Goal: Information Seeking & Learning: Compare options

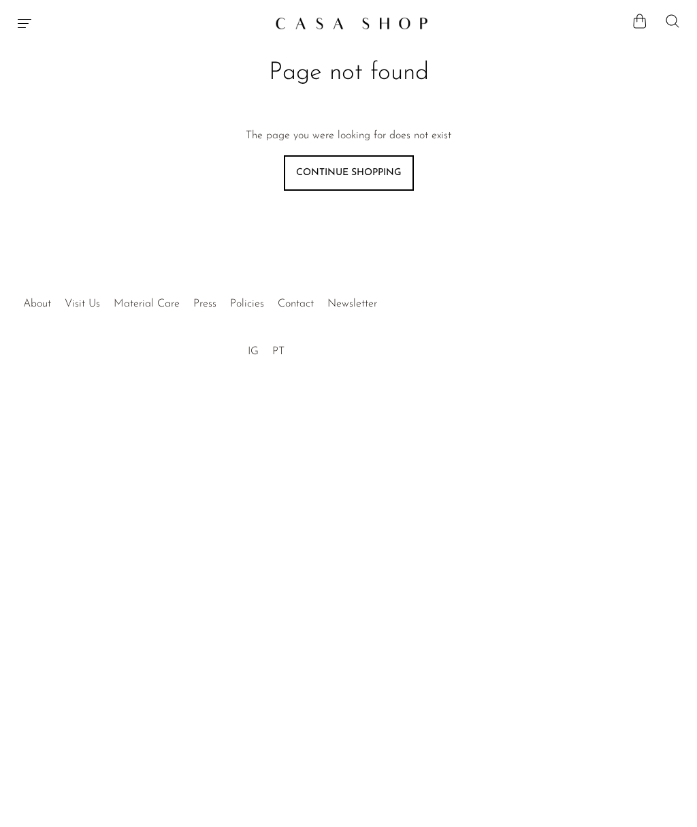
click at [28, 25] on icon "Menu" at bounding box center [24, 23] width 16 height 16
click at [64, 80] on link "Shop" at bounding box center [70, 84] width 53 height 26
click at [61, 84] on link "Shop" at bounding box center [70, 84] width 53 height 26
click at [61, 91] on link "Shop" at bounding box center [70, 84] width 53 height 26
click at [54, 81] on link "Shop" at bounding box center [70, 84] width 53 height 26
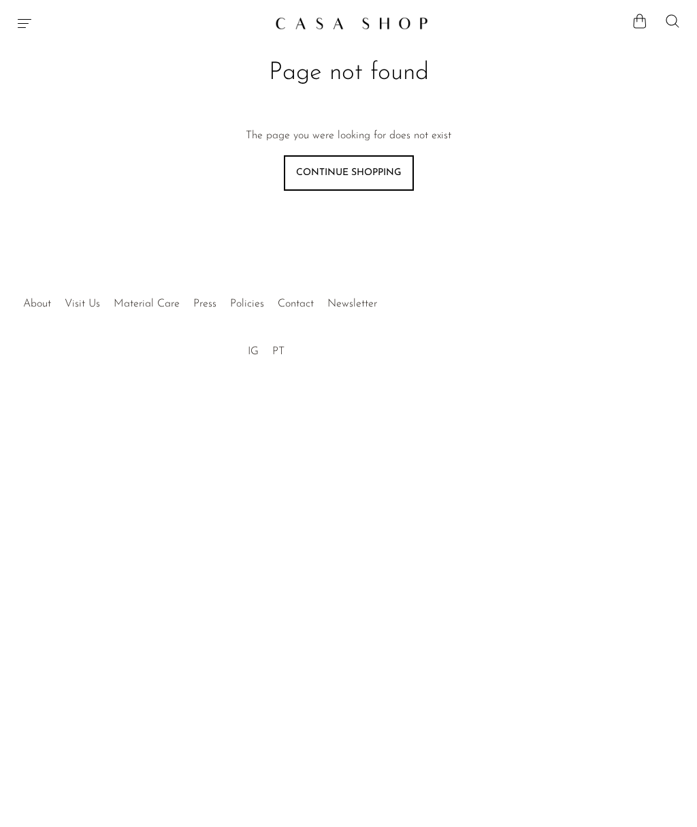
click at [387, 23] on img at bounding box center [351, 23] width 153 height 14
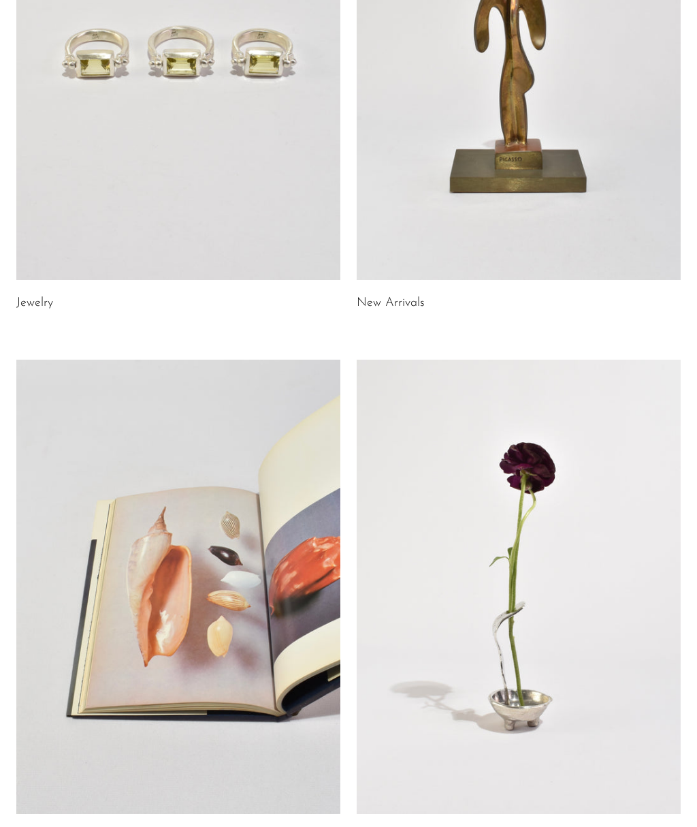
scroll to position [276, 0]
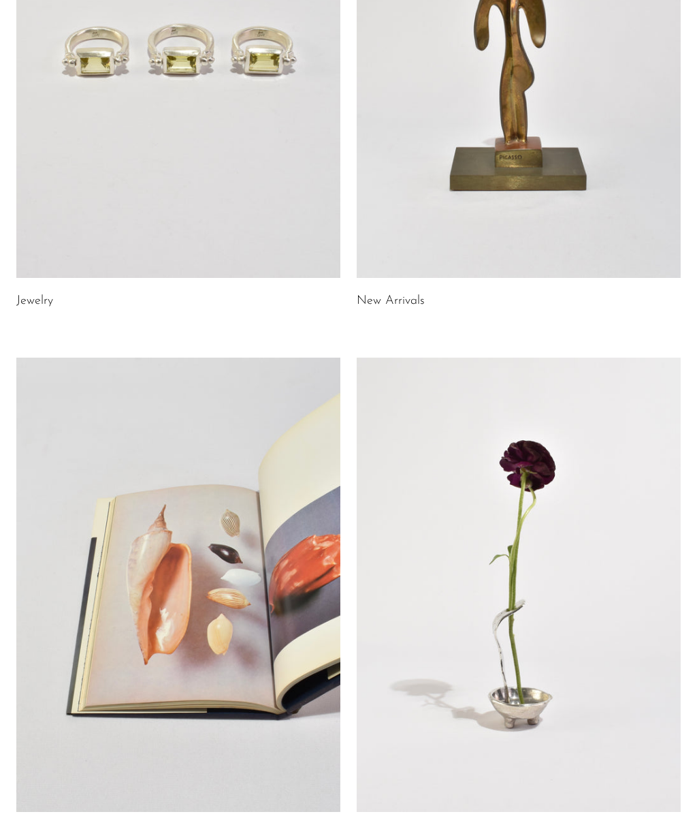
click at [79, 170] on link at bounding box center [178, 51] width 324 height 454
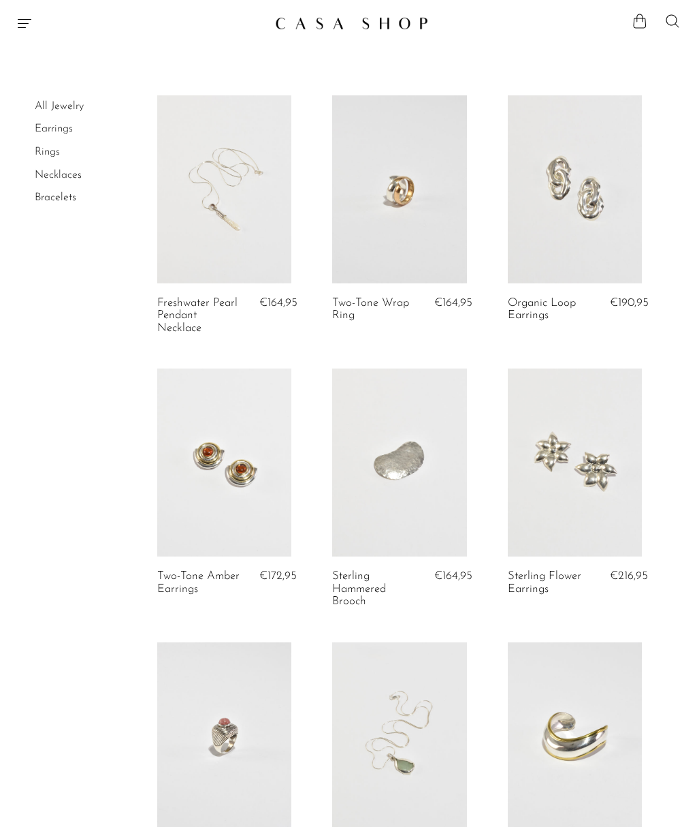
click at [52, 170] on link "Necklaces" at bounding box center [58, 175] width 47 height 11
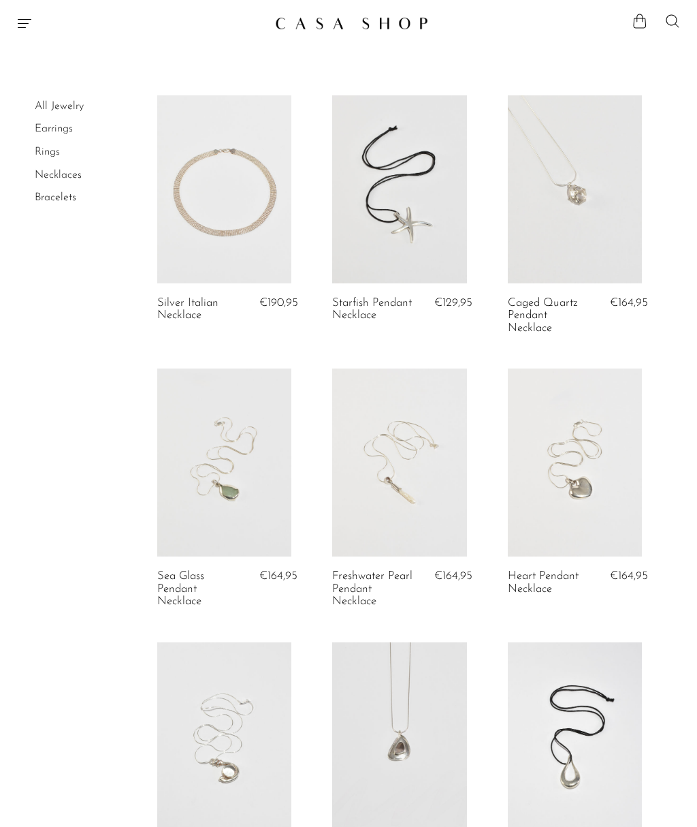
click at [587, 242] on link at bounding box center [575, 189] width 134 height 188
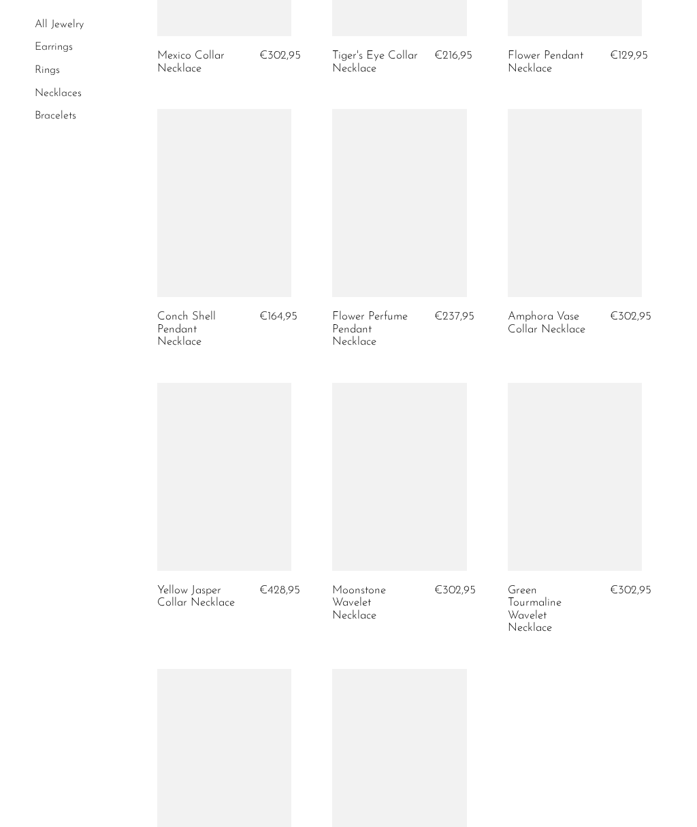
scroll to position [2175, 0]
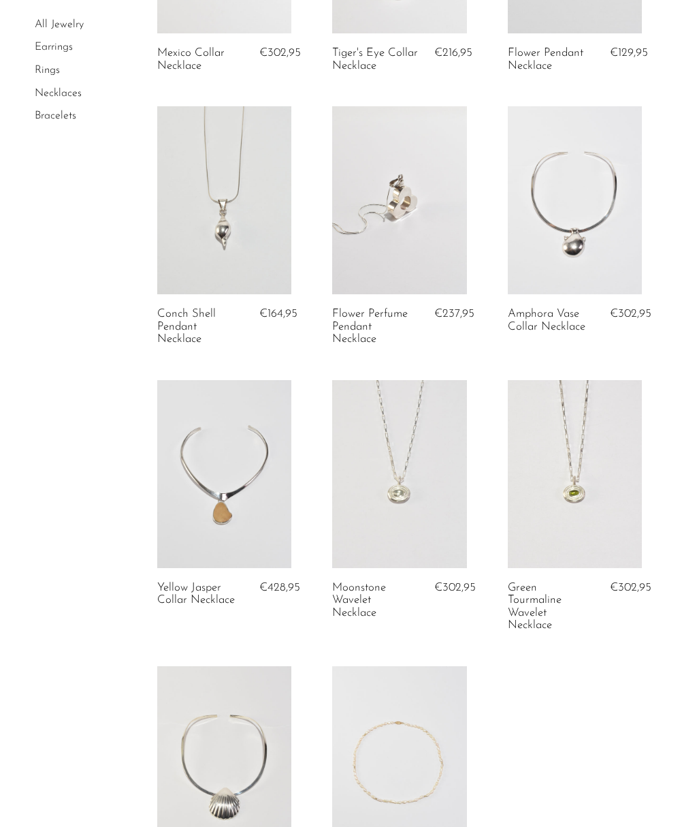
click at [427, 467] on link at bounding box center [399, 474] width 134 height 188
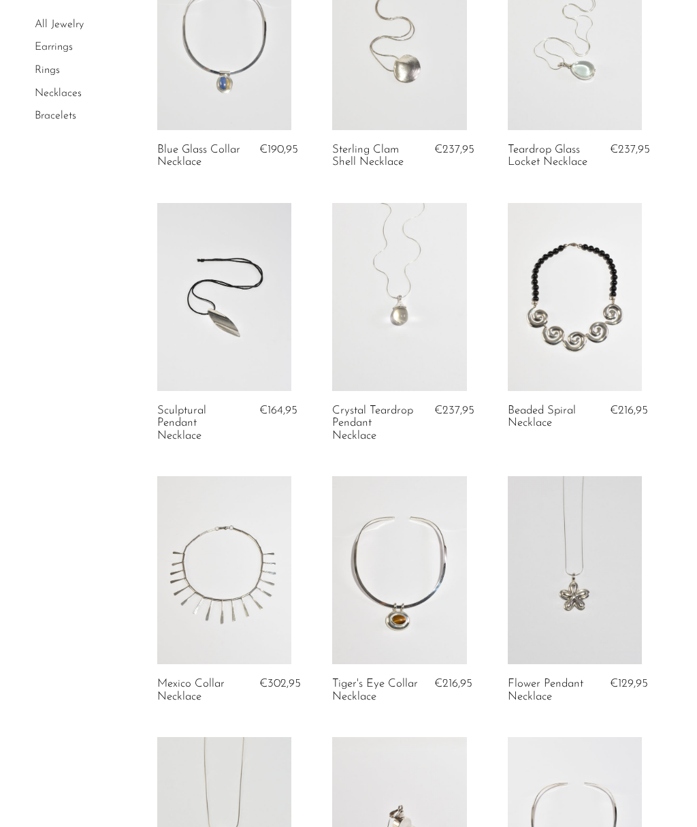
scroll to position [1544, 0]
click at [397, 316] on link at bounding box center [399, 298] width 134 height 188
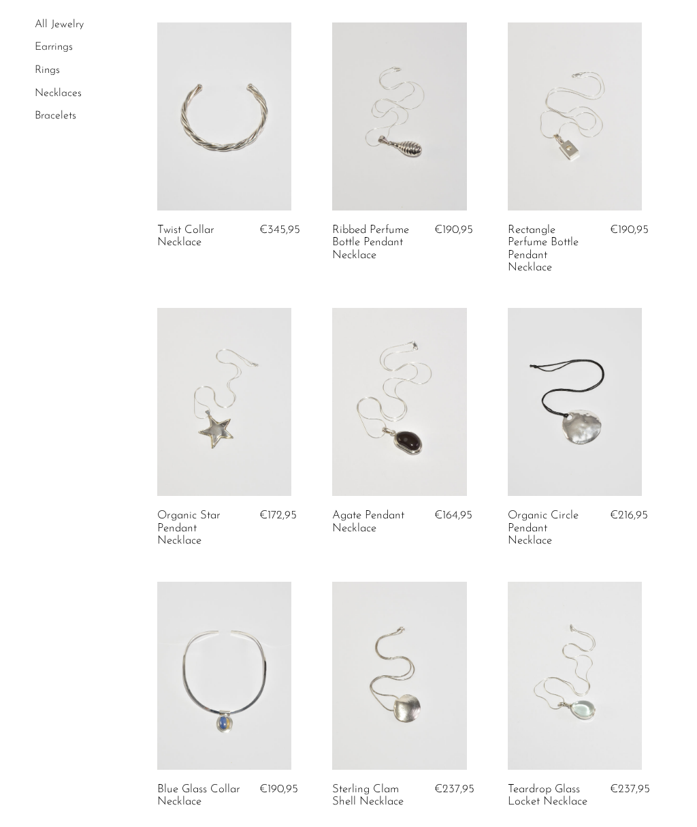
scroll to position [905, 0]
click at [51, 49] on link "Earrings" at bounding box center [54, 47] width 38 height 11
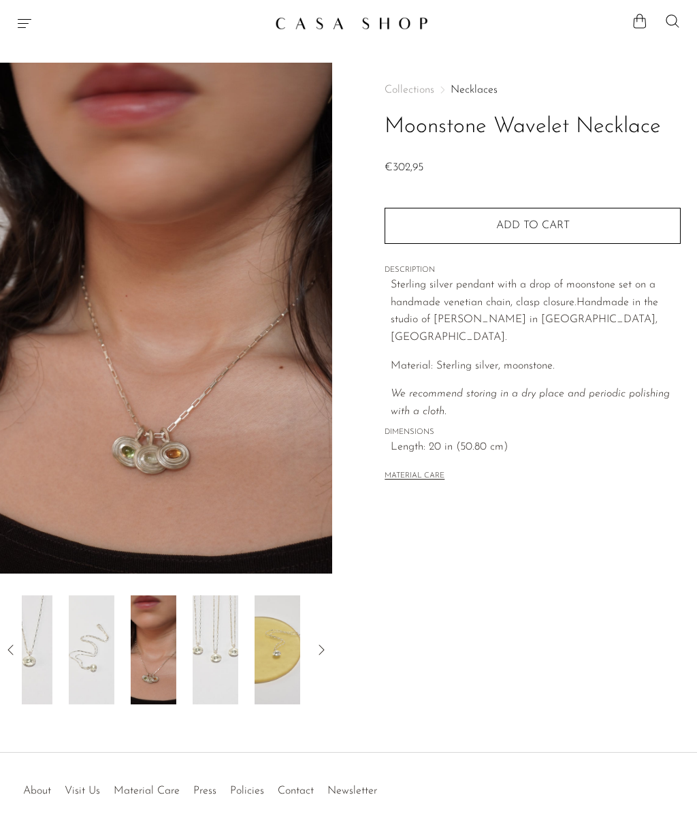
click at [170, 677] on div at bounding box center [166, 649] width 289 height 109
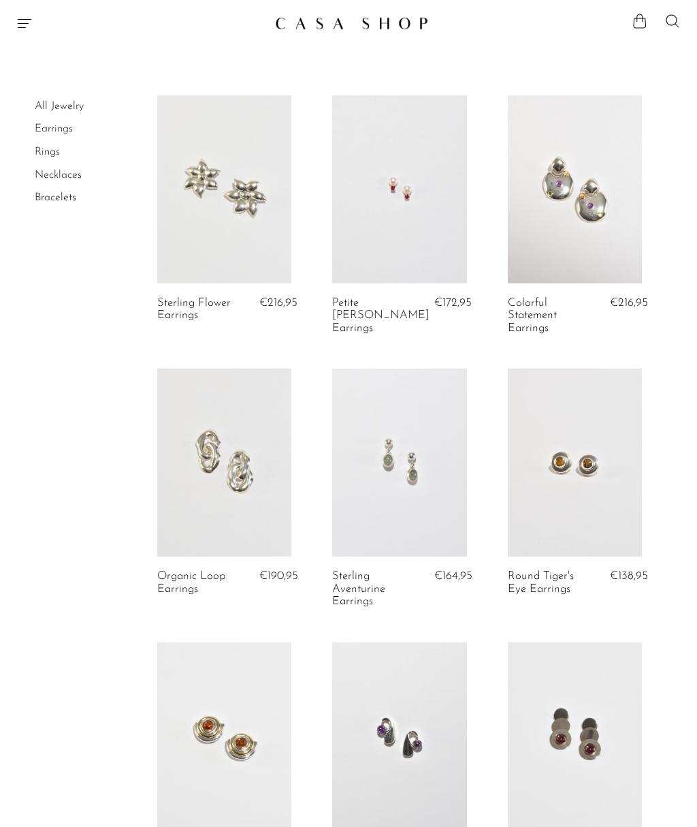
click at [50, 175] on link "Necklaces" at bounding box center [58, 175] width 47 height 11
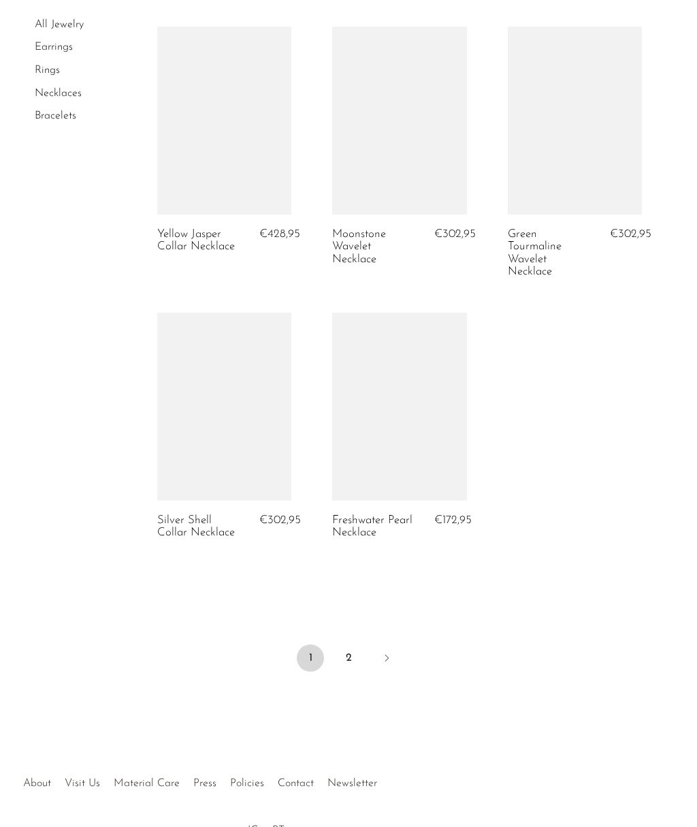
scroll to position [2583, 0]
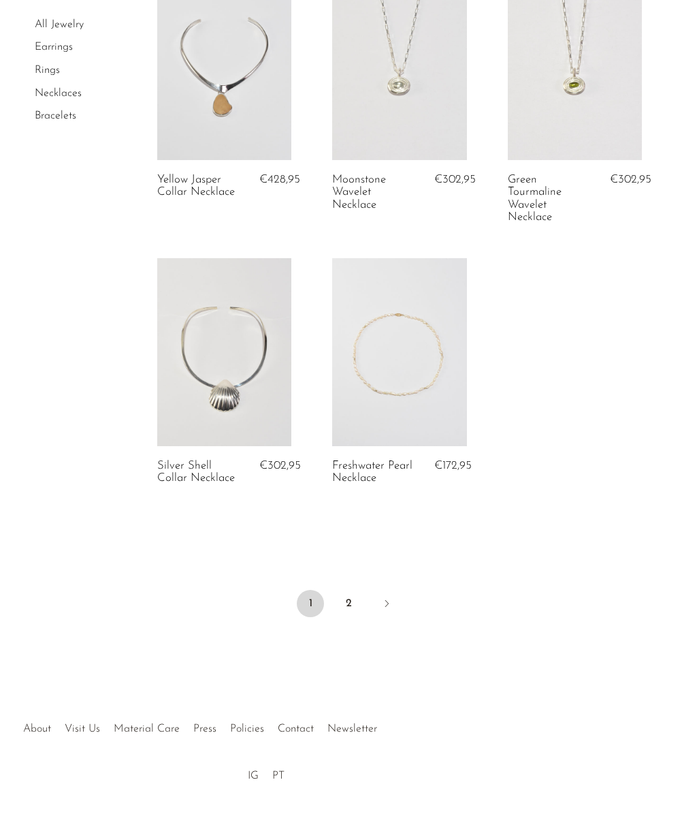
click at [345, 590] on link "2" at bounding box center [348, 603] width 27 height 27
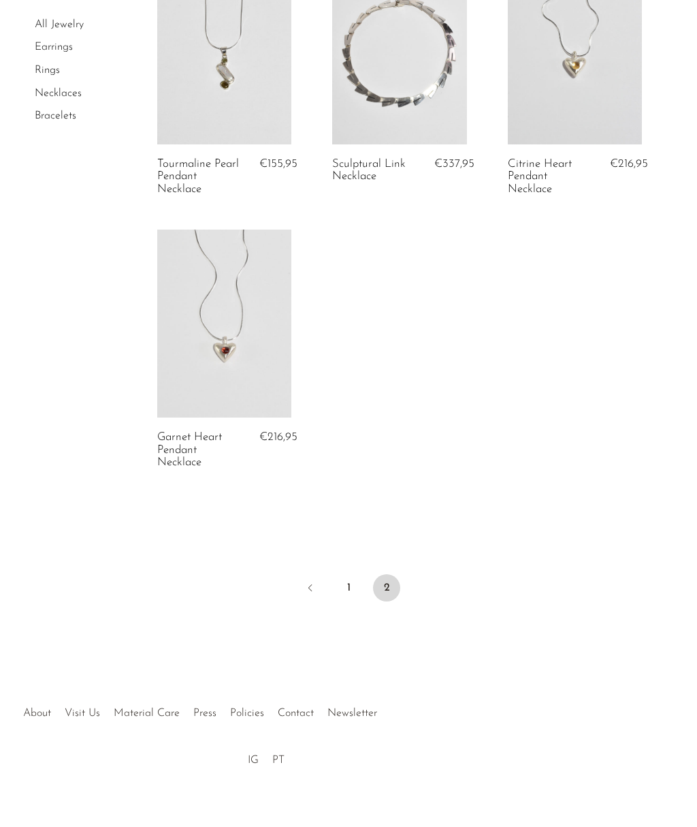
scroll to position [429, 0]
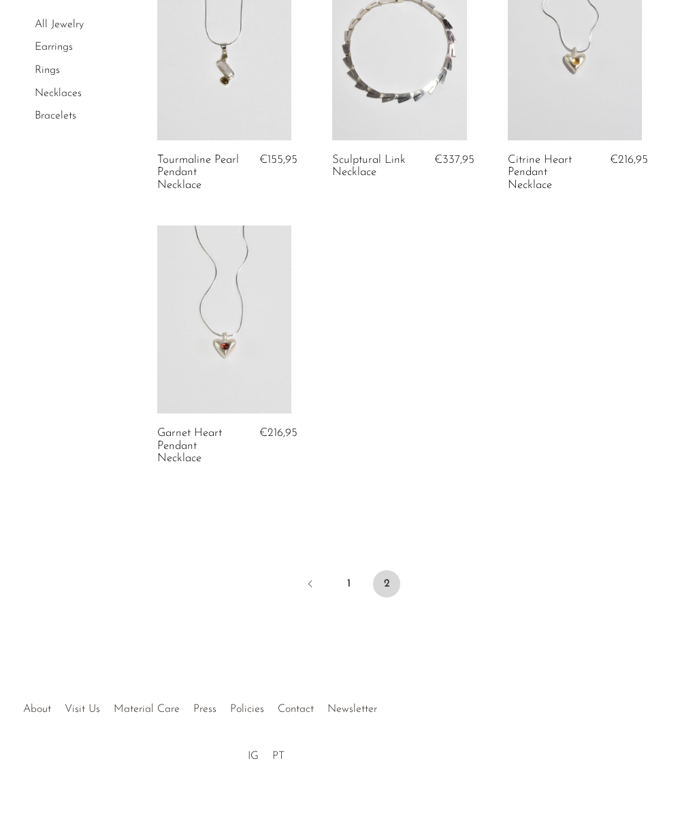
click at [50, 49] on link "Earrings" at bounding box center [54, 47] width 38 height 11
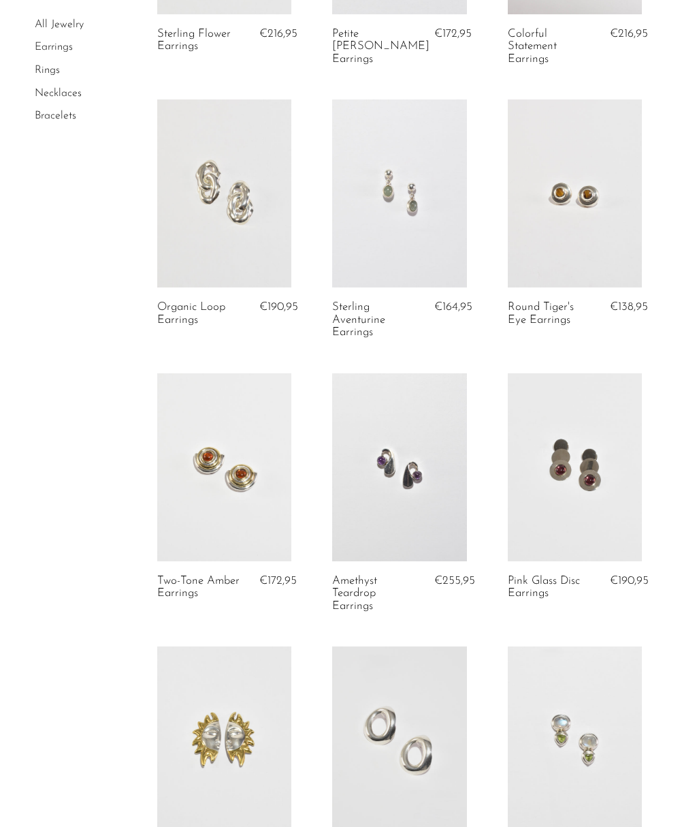
scroll to position [264, 0]
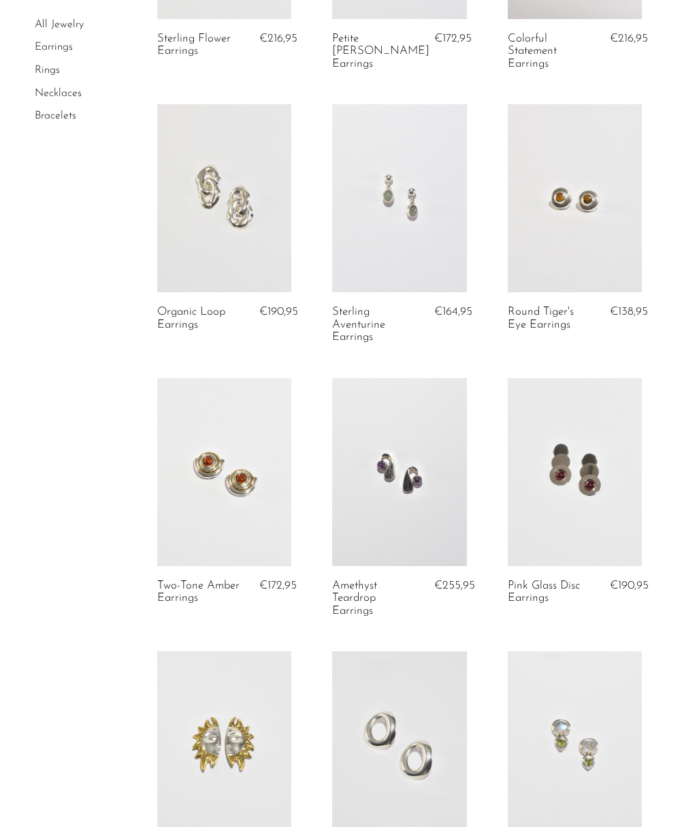
click at [405, 223] on link at bounding box center [399, 198] width 134 height 188
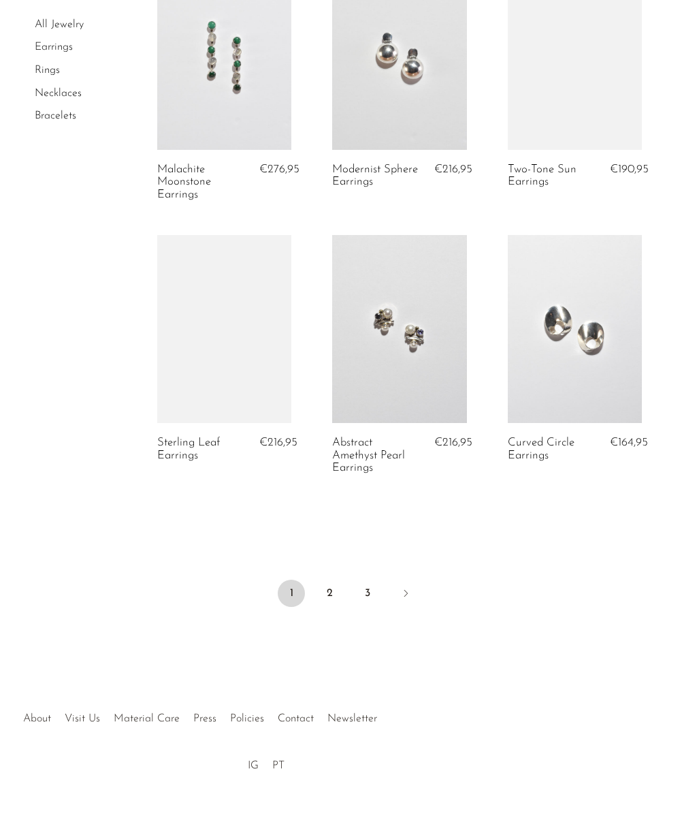
scroll to position [2807, 0]
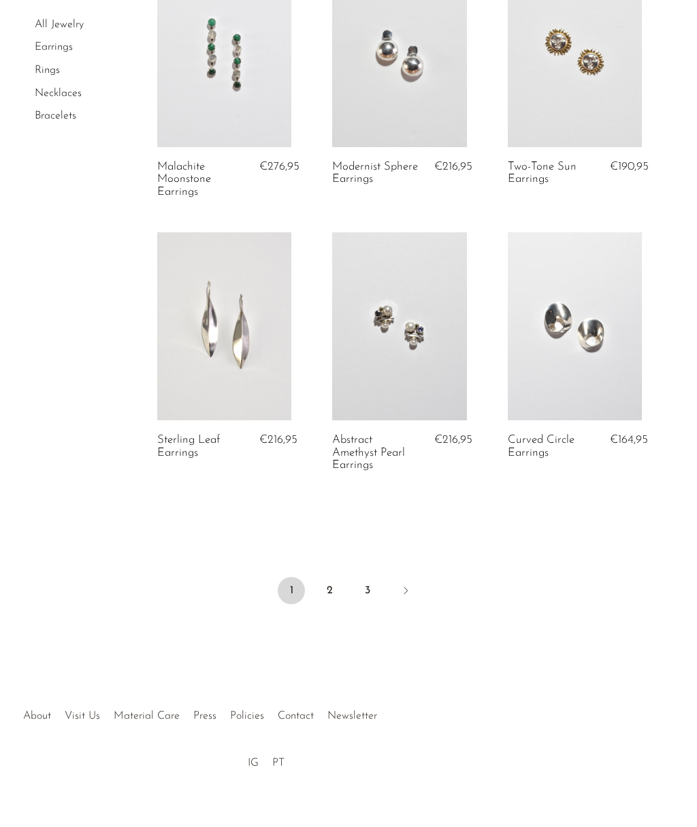
click at [333, 589] on link "2" at bounding box center [329, 590] width 27 height 27
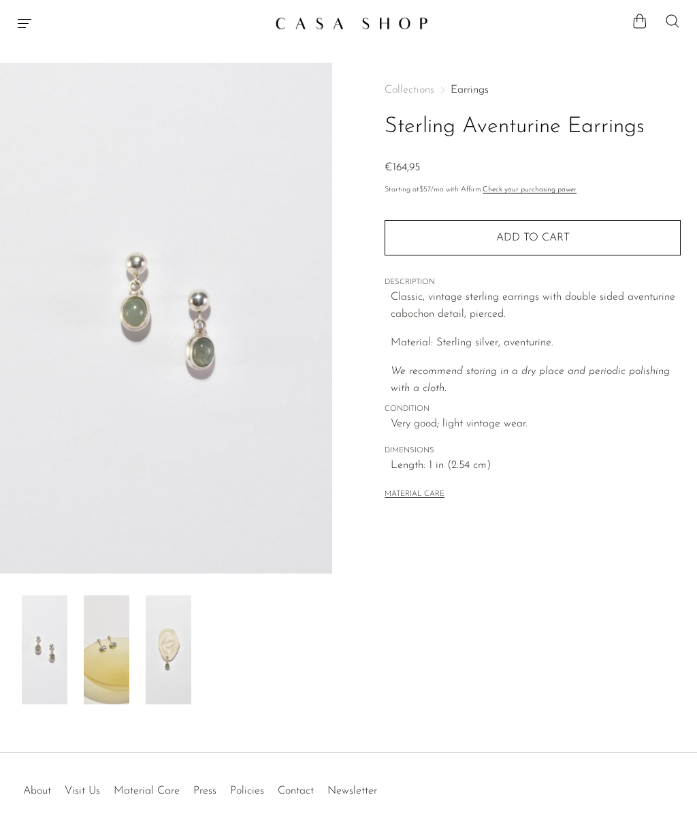
click at [157, 665] on img at bounding box center [169, 649] width 46 height 109
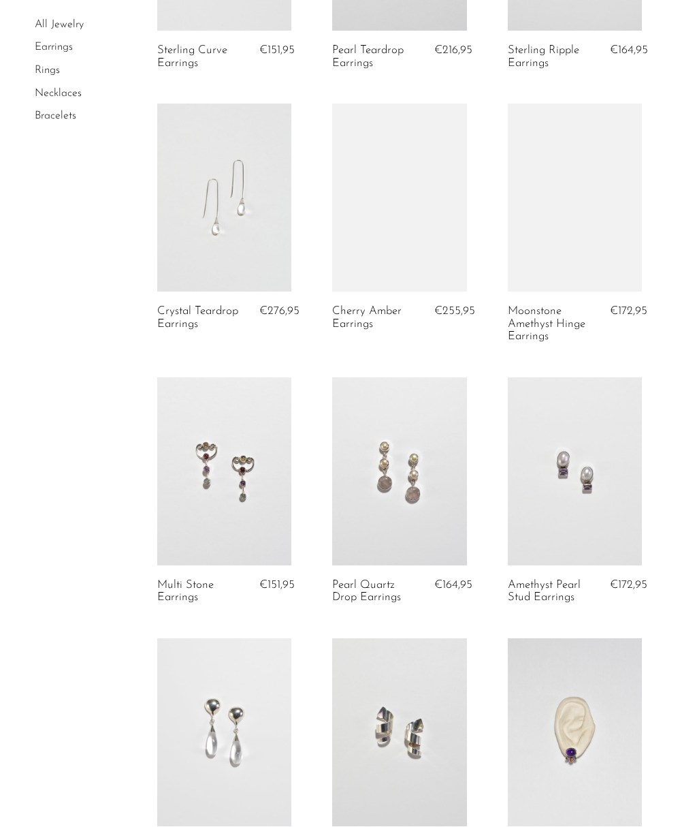
scroll to position [1172, 0]
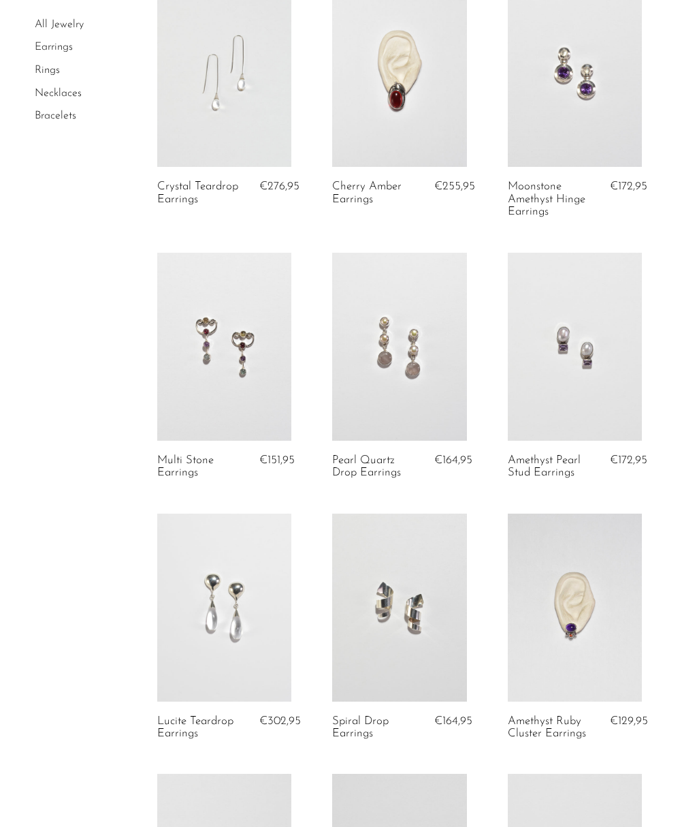
click at [244, 117] on link at bounding box center [224, 73] width 134 height 188
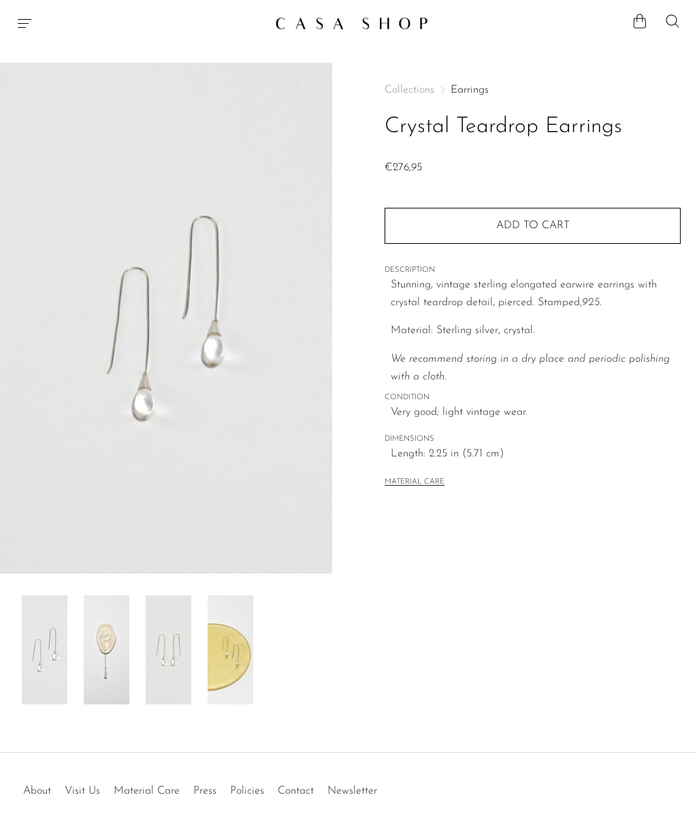
click at [112, 656] on img at bounding box center [107, 649] width 46 height 109
